Goal: Task Accomplishment & Management: Complete application form

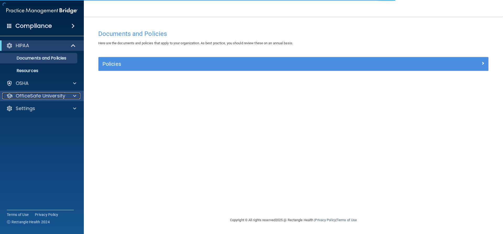
click at [61, 95] on p "OfficeSafe University" at bounding box center [41, 96] width 50 height 6
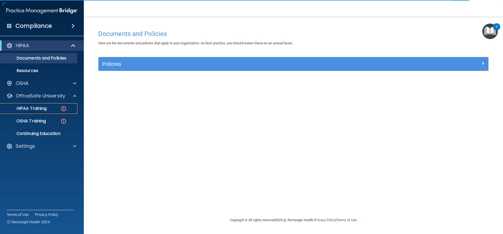
click at [62, 106] on img at bounding box center [63, 108] width 7 height 7
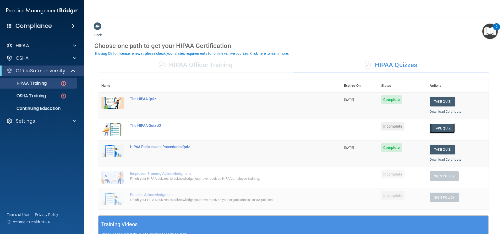
click at [439, 129] on button "Take Quiz" at bounding box center [442, 128] width 25 height 10
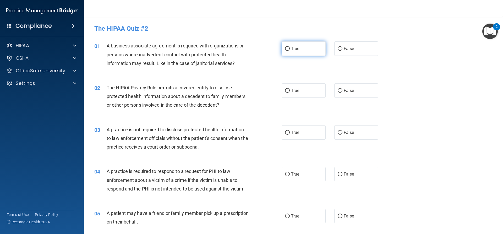
click at [287, 48] on input "True" at bounding box center [287, 49] width 5 height 4
radio input "true"
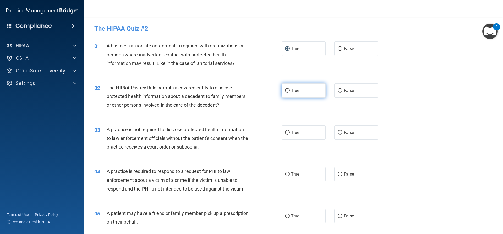
click at [285, 90] on input "True" at bounding box center [287, 91] width 5 height 4
radio input "true"
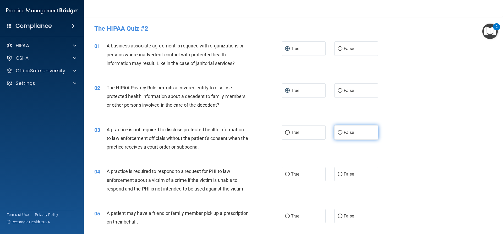
click at [338, 132] on input "False" at bounding box center [340, 133] width 5 height 4
radio input "true"
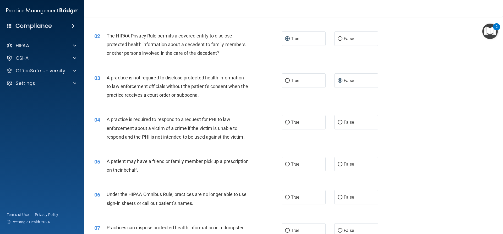
scroll to position [52, 0]
click at [285, 121] on input "True" at bounding box center [287, 122] width 5 height 4
radio input "true"
click at [285, 162] on input "True" at bounding box center [287, 164] width 5 height 4
radio input "true"
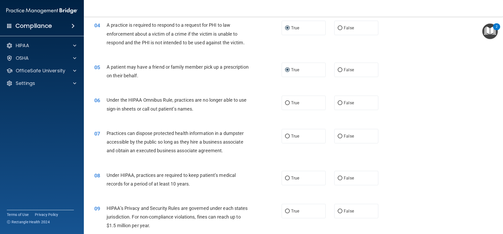
scroll to position [157, 0]
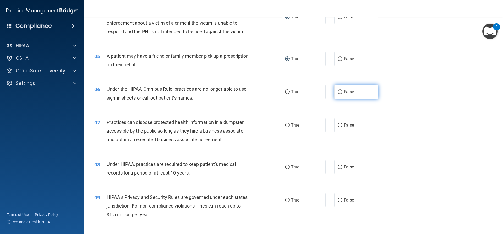
click at [338, 92] on input "False" at bounding box center [340, 92] width 5 height 4
radio input "true"
drag, startPoint x: 176, startPoint y: 124, endPoint x: 136, endPoint y: 107, distance: 43.6
click at [136, 107] on div "06 Under the HIPAA Omnibus Rule, practices are no longer able to use sign-in sh…" at bounding box center [293, 94] width 406 height 33
click at [334, 125] on label "False" at bounding box center [356, 125] width 44 height 14
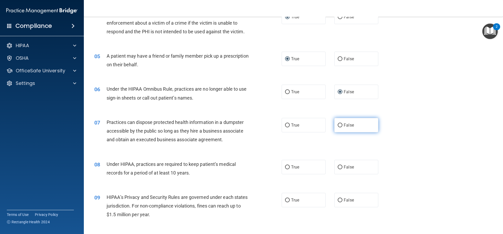
click at [338, 125] on input "False" at bounding box center [340, 125] width 5 height 4
radio input "true"
click at [338, 167] on input "False" at bounding box center [340, 167] width 5 height 4
radio input "true"
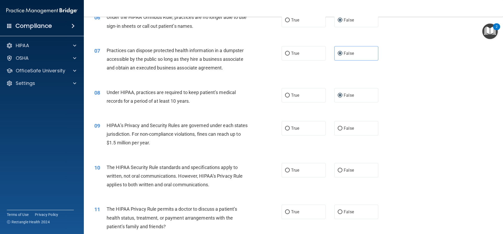
scroll to position [236, 0]
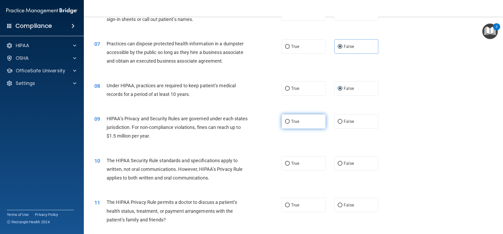
click at [288, 122] on input "True" at bounding box center [287, 122] width 5 height 4
radio input "true"
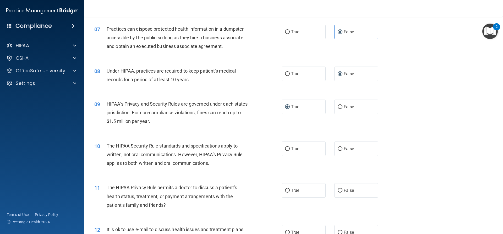
scroll to position [288, 0]
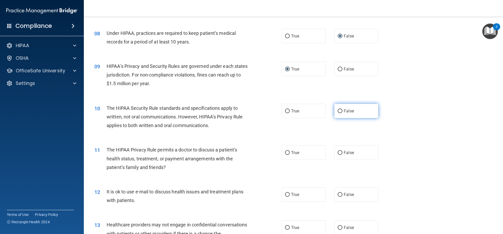
click at [338, 111] on input "False" at bounding box center [340, 111] width 5 height 4
radio input "true"
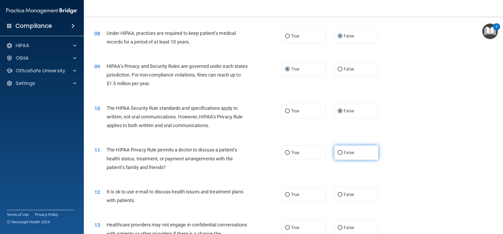
click at [341, 152] on label "False" at bounding box center [356, 152] width 44 height 14
click at [341, 152] on input "False" at bounding box center [340, 153] width 5 height 4
radio input "true"
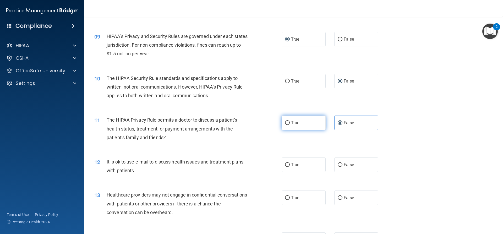
scroll to position [341, 0]
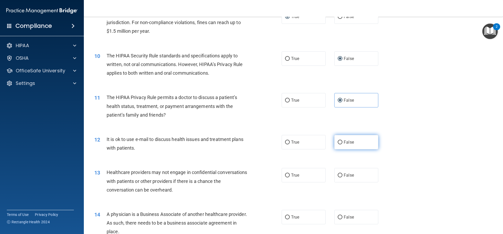
drag, startPoint x: 339, startPoint y: 144, endPoint x: 336, endPoint y: 144, distance: 3.1
click at [338, 144] on input "False" at bounding box center [340, 142] width 5 height 4
radio input "true"
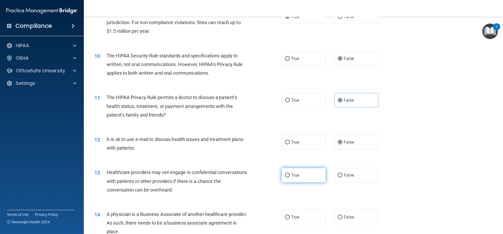
click at [286, 176] on input "True" at bounding box center [287, 175] width 5 height 4
radio input "true"
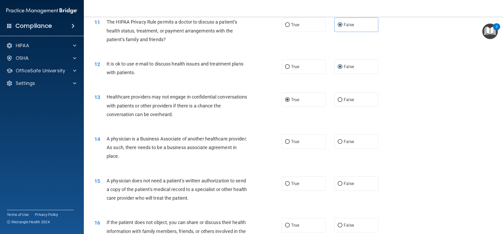
scroll to position [419, 0]
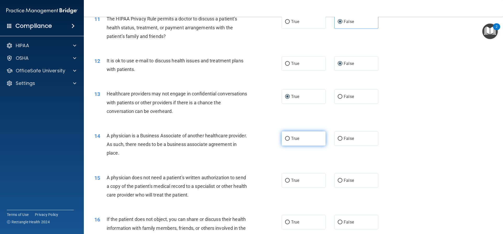
click at [285, 139] on input "True" at bounding box center [287, 139] width 5 height 4
radio input "true"
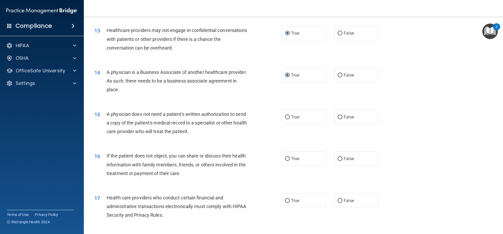
scroll to position [498, 0]
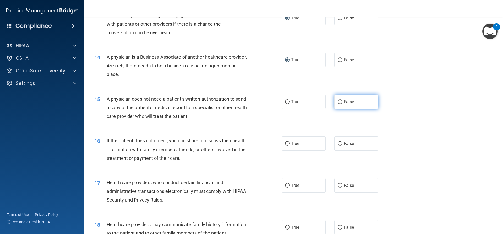
click at [338, 103] on input "False" at bounding box center [340, 102] width 5 height 4
radio input "true"
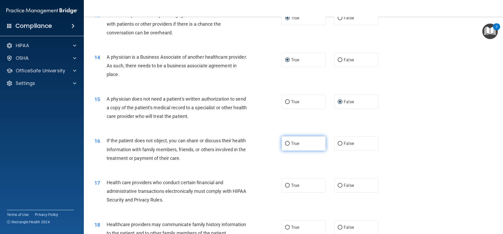
click at [285, 145] on input "True" at bounding box center [287, 144] width 5 height 4
radio input "true"
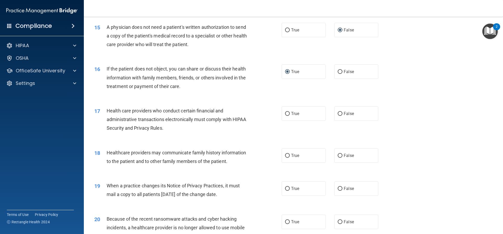
scroll to position [576, 0]
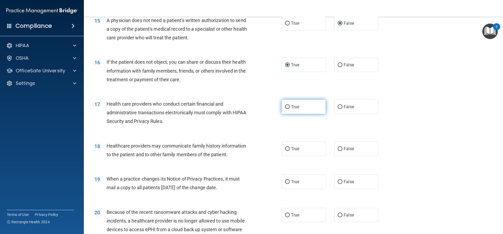
click at [289, 108] on label "True" at bounding box center [304, 107] width 44 height 14
click at [289, 108] on input "True" at bounding box center [287, 107] width 5 height 4
radio input "true"
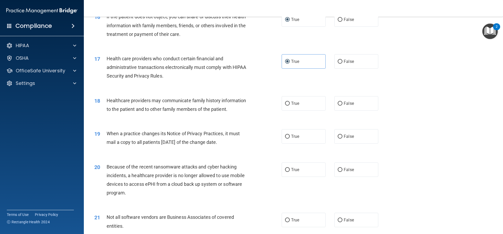
scroll to position [629, 0]
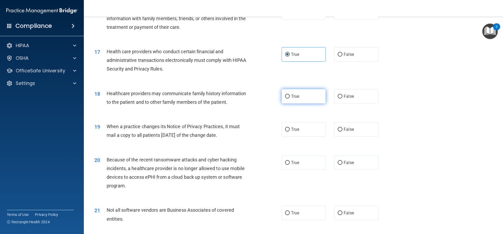
drag, startPoint x: 287, startPoint y: 96, endPoint x: 287, endPoint y: 99, distance: 2.7
click at [287, 98] on input "True" at bounding box center [287, 97] width 5 height 4
radio input "true"
click at [338, 130] on input "False" at bounding box center [340, 130] width 5 height 4
radio input "true"
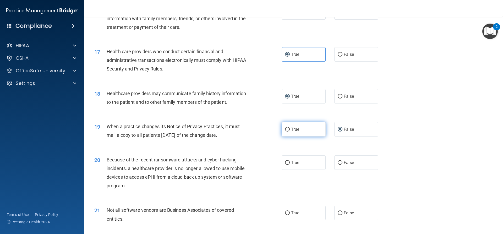
click at [287, 132] on label "True" at bounding box center [304, 129] width 44 height 14
click at [287, 132] on input "True" at bounding box center [287, 130] width 5 height 4
radio input "true"
radio input "false"
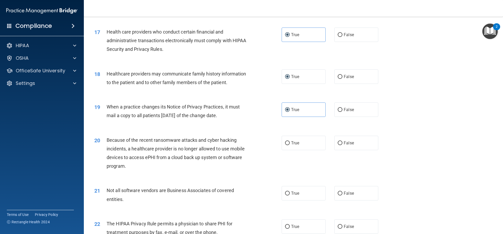
scroll to position [707, 0]
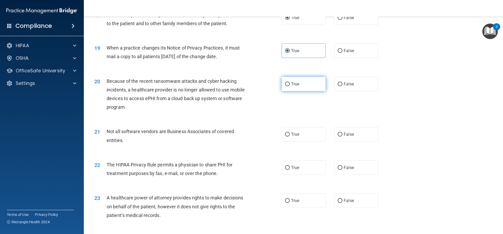
click at [285, 83] on input "True" at bounding box center [287, 84] width 5 height 4
radio input "true"
click at [285, 134] on input "True" at bounding box center [287, 135] width 5 height 4
radio input "true"
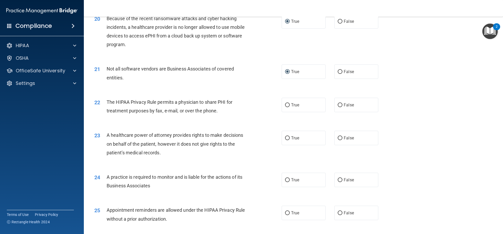
scroll to position [786, 0]
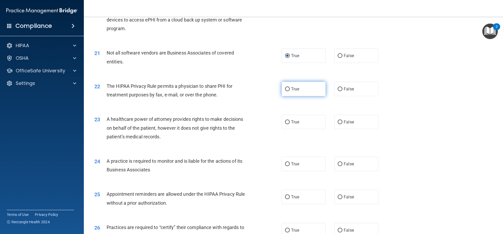
click at [282, 88] on label "True" at bounding box center [304, 89] width 44 height 14
click at [285, 88] on input "True" at bounding box center [287, 89] width 5 height 4
radio input "true"
click at [338, 122] on input "False" at bounding box center [340, 122] width 5 height 4
radio input "true"
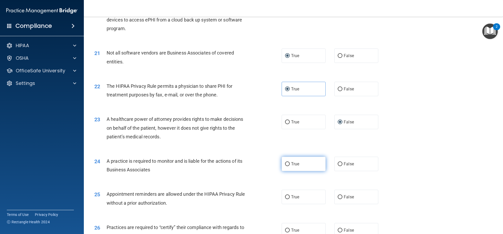
click at [283, 164] on label "True" at bounding box center [304, 164] width 44 height 14
click at [285, 164] on input "True" at bounding box center [287, 164] width 5 height 4
radio input "true"
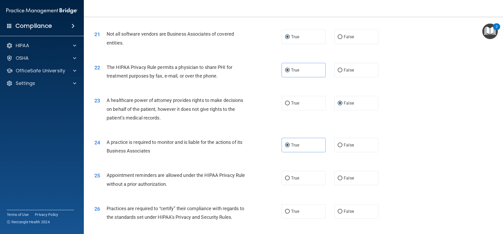
scroll to position [865, 0]
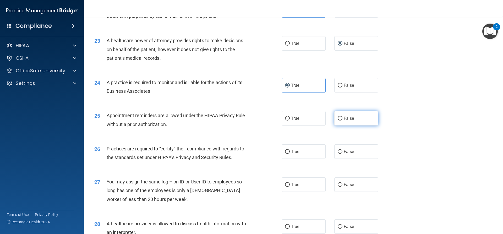
click at [338, 119] on input "False" at bounding box center [340, 119] width 5 height 4
radio input "true"
click at [291, 153] on span "True" at bounding box center [295, 151] width 8 height 5
click at [290, 153] on input "True" at bounding box center [287, 152] width 5 height 4
radio input "true"
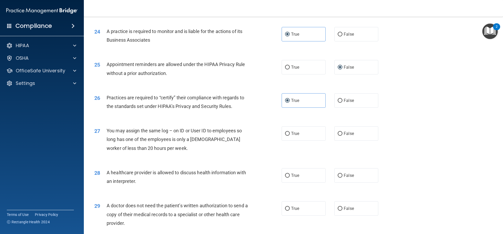
scroll to position [917, 0]
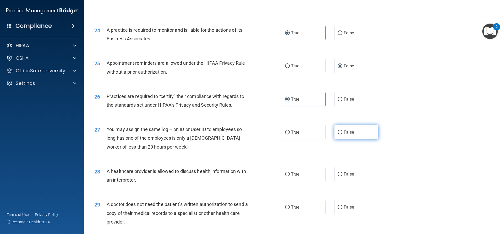
click at [339, 133] on input "False" at bounding box center [340, 132] width 5 height 4
radio input "true"
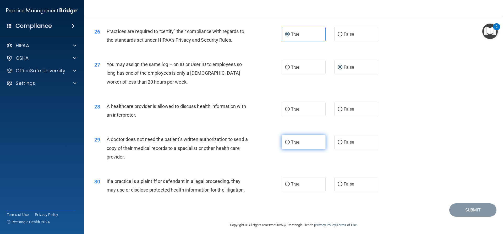
scroll to position [986, 0]
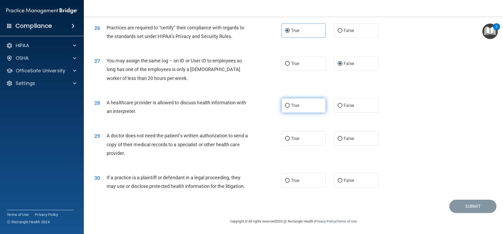
click at [285, 106] on input "True" at bounding box center [287, 106] width 5 height 4
radio input "true"
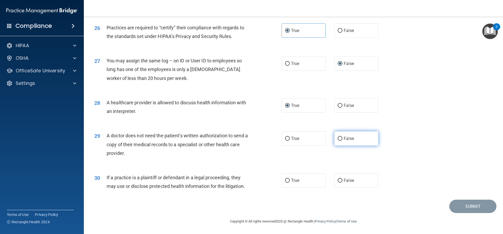
click at [338, 139] on input "False" at bounding box center [340, 139] width 5 height 4
radio input "true"
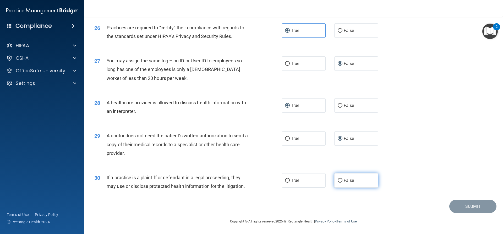
click at [339, 181] on input "False" at bounding box center [340, 181] width 5 height 4
radio input "true"
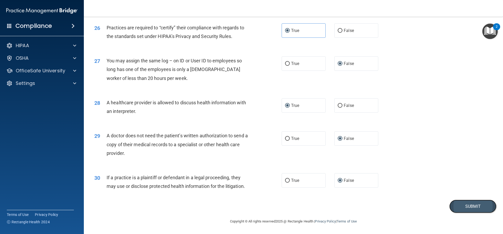
click at [451, 205] on button "Submit" at bounding box center [472, 206] width 47 height 13
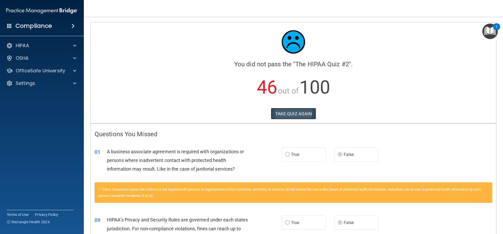
click at [287, 112] on button "TAKE QUIZ AGAIN" at bounding box center [293, 114] width 45 height 12
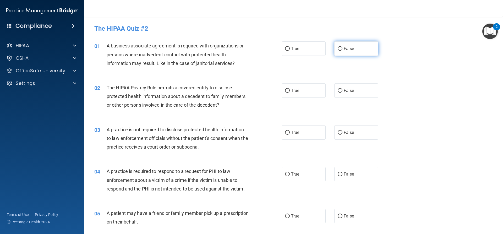
click at [338, 50] on input "False" at bounding box center [340, 49] width 5 height 4
radio input "true"
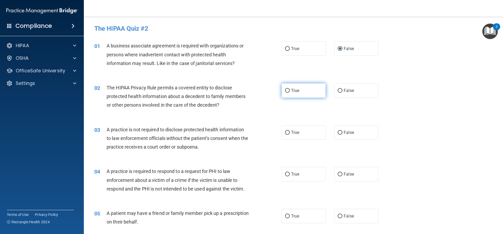
click at [285, 91] on input "True" at bounding box center [287, 91] width 5 height 4
radio input "true"
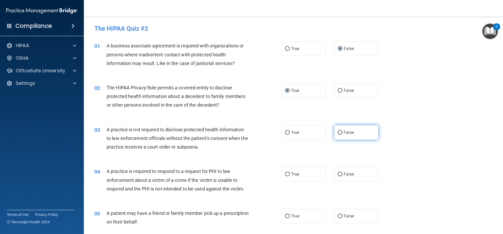
click at [338, 133] on input "False" at bounding box center [340, 133] width 5 height 4
radio input "true"
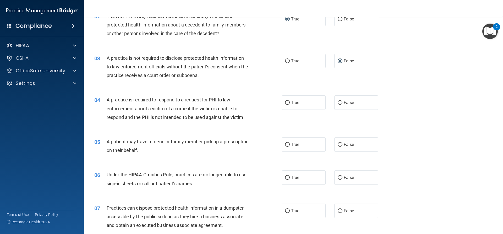
scroll to position [79, 0]
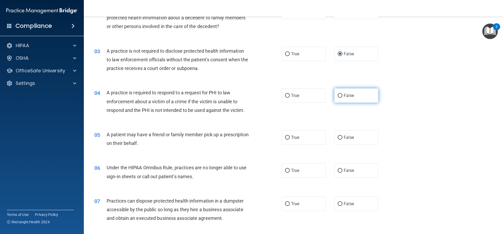
click at [338, 96] on input "False" at bounding box center [340, 96] width 5 height 4
radio input "true"
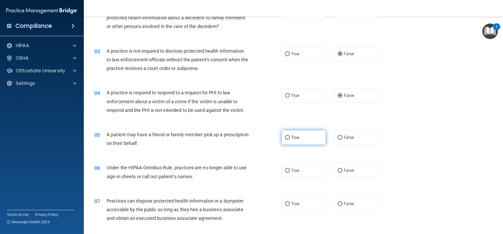
click at [287, 138] on input "True" at bounding box center [287, 138] width 5 height 4
radio input "true"
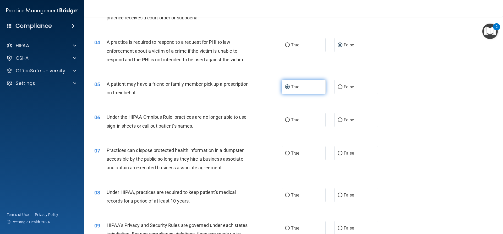
scroll to position [131, 0]
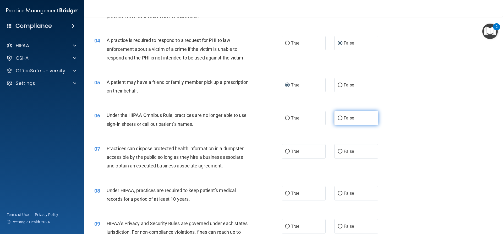
click at [338, 117] on input "False" at bounding box center [340, 118] width 5 height 4
radio input "true"
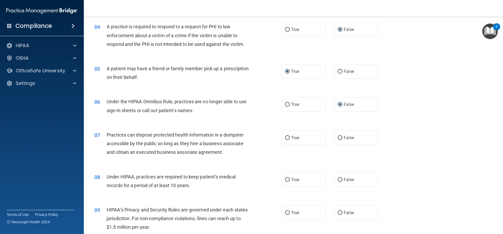
scroll to position [183, 0]
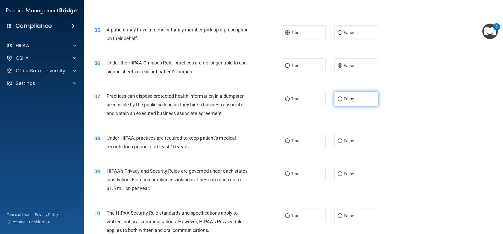
click at [338, 99] on input "False" at bounding box center [340, 99] width 5 height 4
radio input "true"
click at [339, 140] on input "False" at bounding box center [340, 141] width 5 height 4
radio input "true"
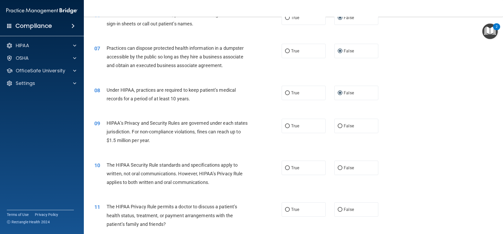
scroll to position [236, 0]
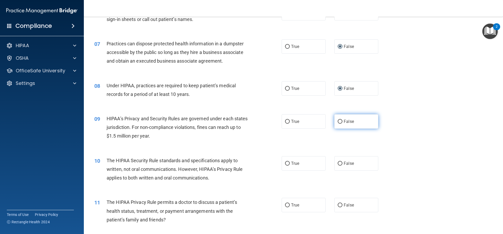
click at [338, 121] on input "False" at bounding box center [340, 122] width 5 height 4
radio input "true"
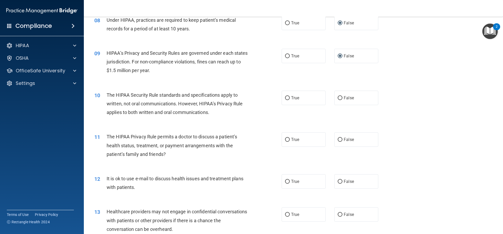
scroll to position [314, 0]
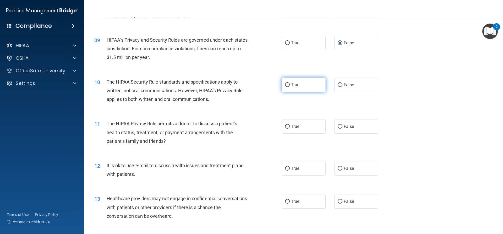
click at [285, 84] on input "True" at bounding box center [287, 85] width 5 height 4
radio input "true"
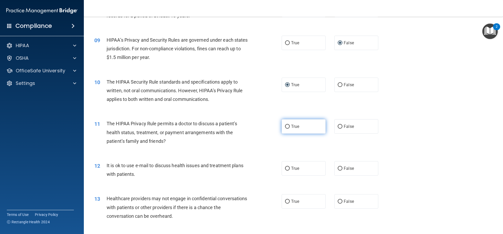
click at [286, 125] on input "True" at bounding box center [287, 127] width 5 height 4
radio input "true"
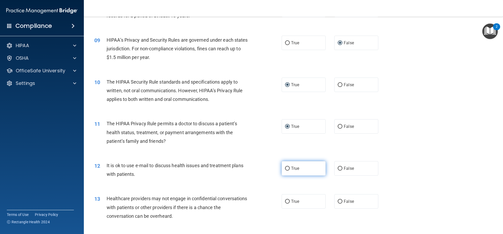
click at [286, 168] on input "True" at bounding box center [287, 169] width 5 height 4
radio input "true"
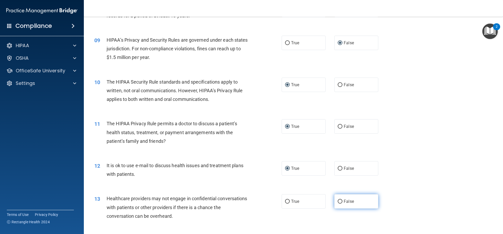
click at [338, 201] on input "False" at bounding box center [340, 202] width 5 height 4
radio input "true"
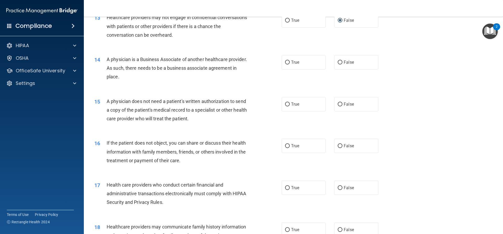
scroll to position [498, 0]
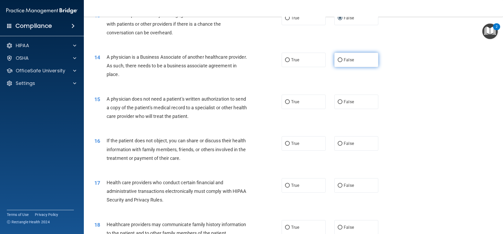
click at [338, 60] on input "False" at bounding box center [340, 60] width 5 height 4
radio input "true"
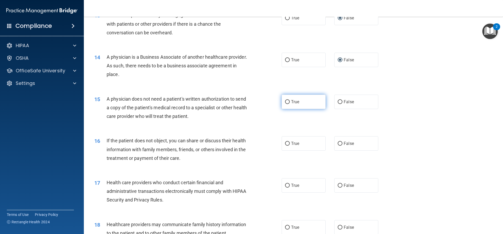
click at [287, 102] on input "True" at bounding box center [287, 102] width 5 height 4
radio input "true"
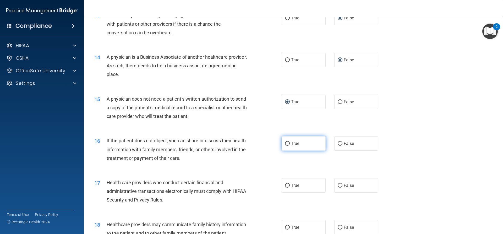
click at [286, 144] on input "True" at bounding box center [287, 144] width 5 height 4
radio input "true"
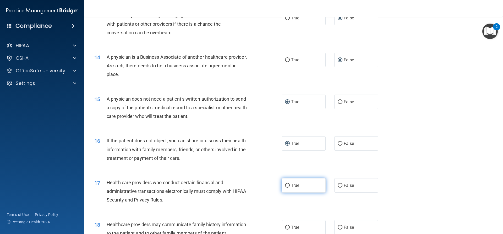
click at [287, 184] on input "True" at bounding box center [287, 186] width 5 height 4
radio input "true"
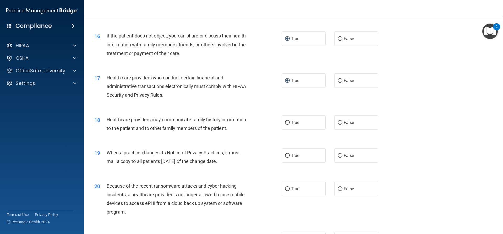
scroll to position [629, 0]
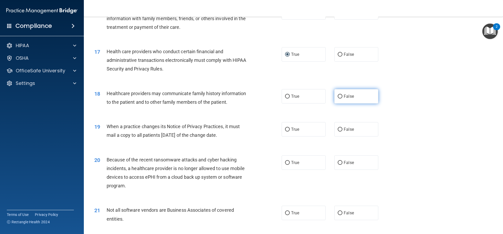
click at [338, 96] on input "False" at bounding box center [340, 97] width 5 height 4
radio input "true"
click at [339, 129] on input "False" at bounding box center [340, 130] width 5 height 4
radio input "true"
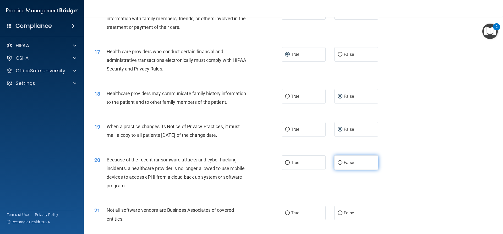
click at [339, 164] on input "False" at bounding box center [340, 163] width 5 height 4
radio input "true"
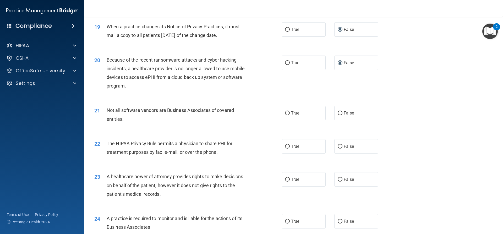
scroll to position [734, 0]
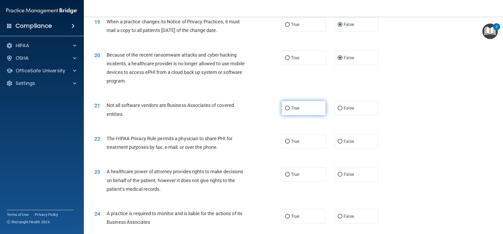
click at [285, 108] on input "True" at bounding box center [287, 108] width 5 height 4
radio input "true"
click at [286, 141] on input "True" at bounding box center [287, 142] width 5 height 4
radio input "true"
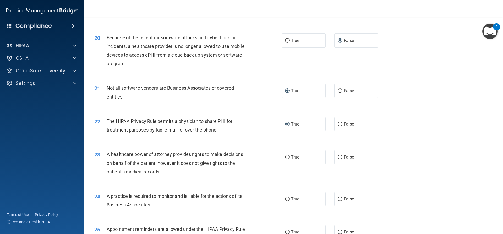
scroll to position [760, 0]
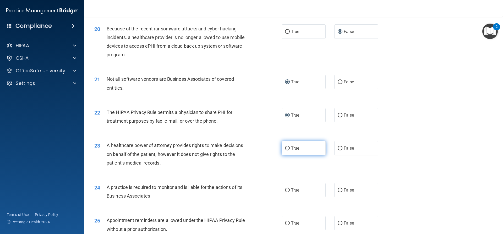
click at [289, 149] on label "True" at bounding box center [304, 148] width 44 height 14
click at [289, 149] on input "True" at bounding box center [287, 148] width 5 height 4
radio input "true"
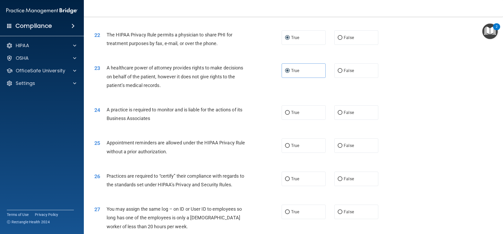
scroll to position [838, 0]
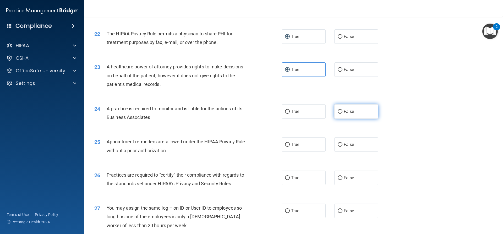
click at [338, 113] on input "False" at bounding box center [340, 112] width 5 height 4
radio input "true"
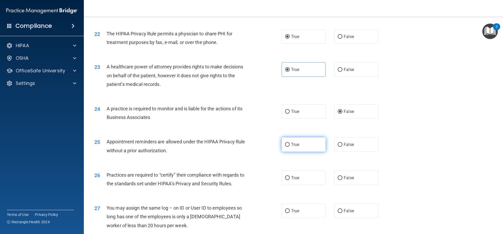
click at [285, 144] on input "True" at bounding box center [287, 145] width 5 height 4
radio input "true"
click at [338, 178] on input "False" at bounding box center [340, 178] width 5 height 4
radio input "true"
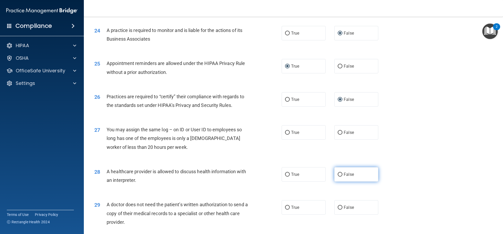
scroll to position [917, 0]
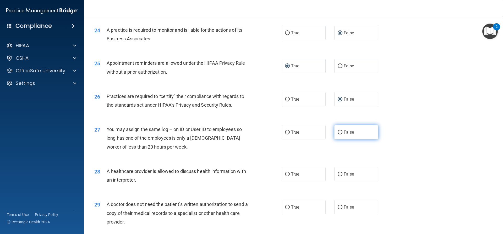
click at [339, 132] on input "False" at bounding box center [340, 132] width 5 height 4
radio input "true"
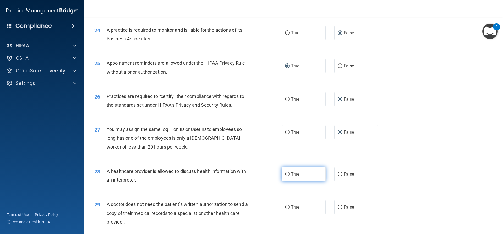
click at [285, 174] on input "True" at bounding box center [287, 174] width 5 height 4
radio input "true"
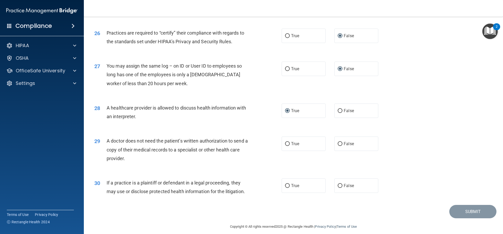
scroll to position [986, 0]
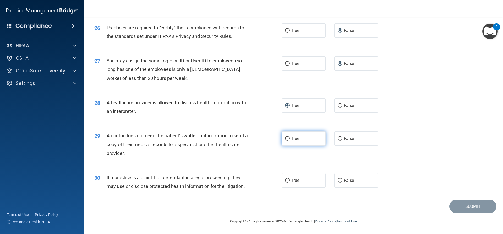
click at [286, 137] on input "True" at bounding box center [287, 139] width 5 height 4
radio input "true"
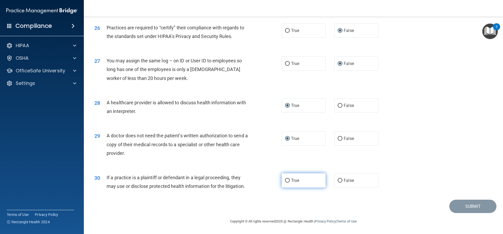
click at [285, 180] on input "True" at bounding box center [287, 181] width 5 height 4
radio input "true"
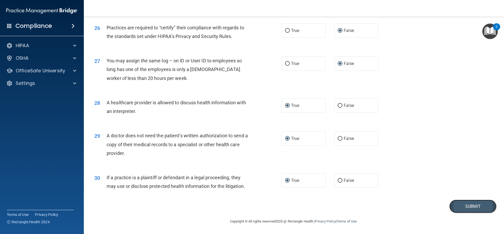
click at [463, 204] on button "Submit" at bounding box center [472, 206] width 47 height 13
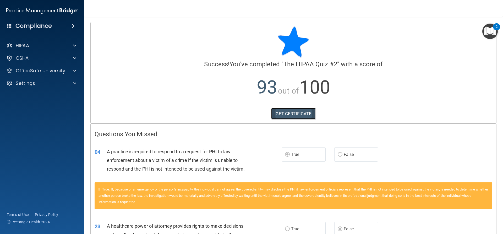
click at [292, 113] on link "GET CERTIFICATE" at bounding box center [293, 114] width 45 height 12
click at [72, 28] on span at bounding box center [73, 26] width 3 height 6
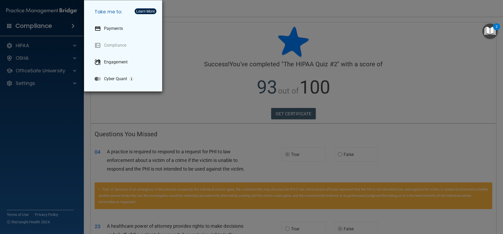
click at [72, 26] on div "Take me to: Payments Compliance Engagement Cyber Quant" at bounding box center [251, 117] width 503 height 234
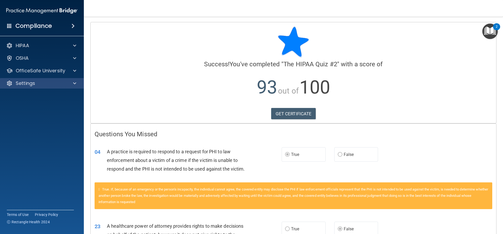
click at [66, 86] on div "Settings" at bounding box center [42, 83] width 84 height 10
